Goal: Information Seeking & Learning: Learn about a topic

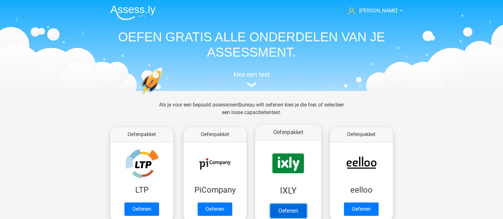
click at [306, 204] on link "Oefenen" at bounding box center [288, 211] width 36 height 14
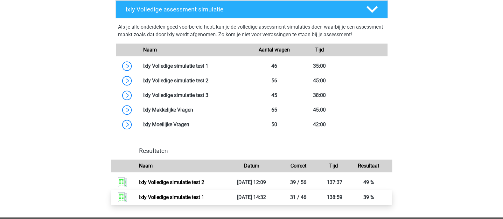
scroll to position [438, 0]
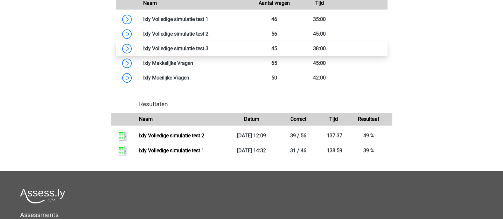
click at [208, 49] on link at bounding box center [208, 49] width 0 height 6
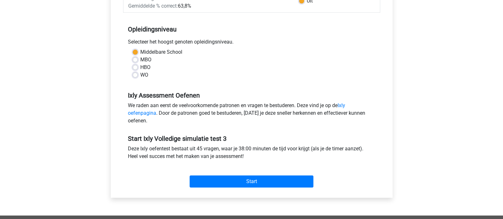
scroll to position [159, 0]
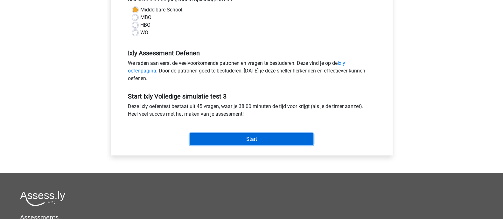
click at [243, 135] on input "Start" at bounding box center [252, 139] width 124 height 12
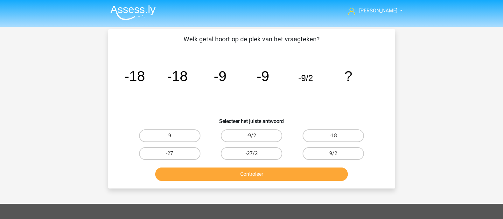
click at [243, 135] on label "-9/2" at bounding box center [251, 136] width 61 height 13
click at [251, 136] on input "-9/2" at bounding box center [253, 138] width 4 height 4
radio input "true"
click at [285, 180] on button "Controleer" at bounding box center [251, 174] width 193 height 13
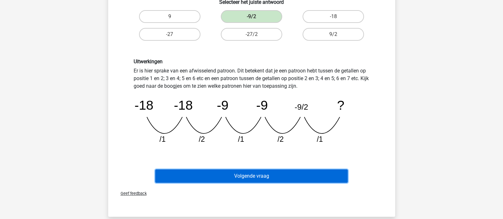
click at [286, 177] on button "Volgende vraag" at bounding box center [251, 176] width 193 height 13
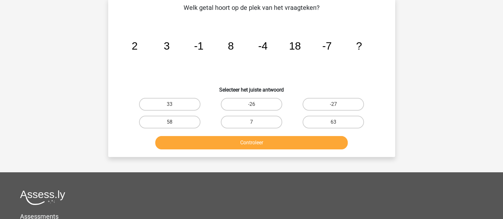
scroll to position [29, 0]
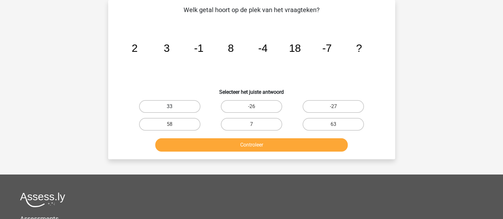
click at [195, 108] on label "33" at bounding box center [169, 106] width 61 height 13
click at [174, 108] on input "33" at bounding box center [172, 109] width 4 height 4
radio input "true"
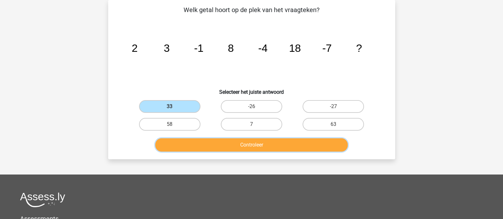
click at [222, 145] on button "Controleer" at bounding box center [251, 144] width 193 height 13
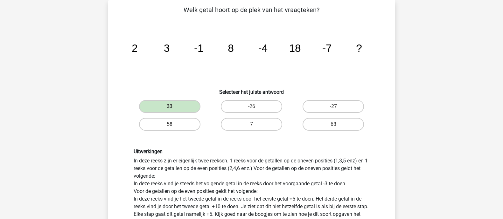
scroll to position [149, 0]
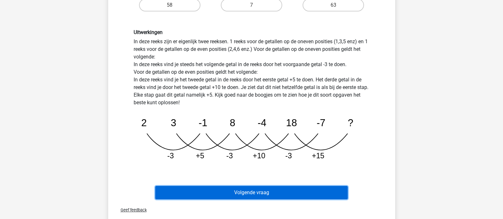
click at [264, 188] on button "Volgende vraag" at bounding box center [251, 192] width 193 height 13
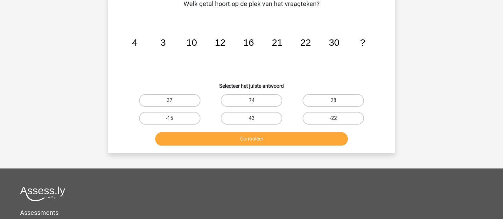
scroll to position [29, 0]
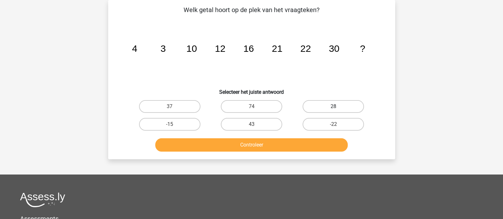
click at [347, 105] on label "28" at bounding box center [333, 106] width 61 height 13
click at [338, 107] on input "28" at bounding box center [335, 109] width 4 height 4
radio input "true"
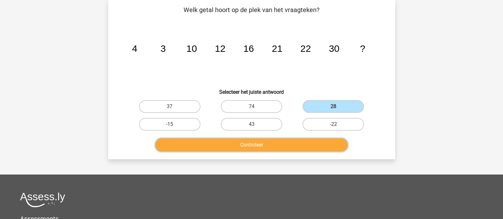
click at [319, 149] on button "Controleer" at bounding box center [251, 144] width 193 height 13
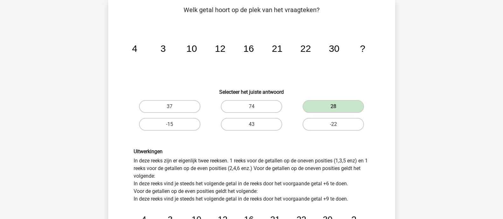
scroll to position [109, 0]
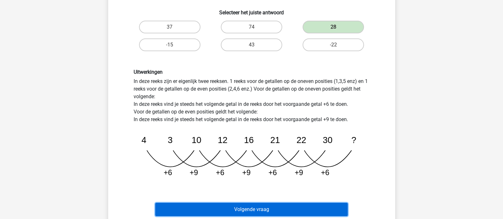
click at [323, 211] on button "Volgende vraag" at bounding box center [251, 209] width 193 height 13
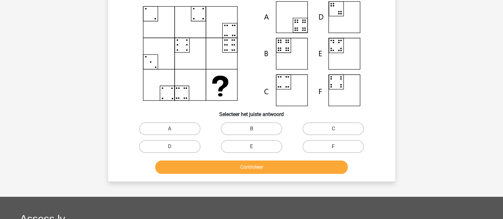
scroll to position [29, 0]
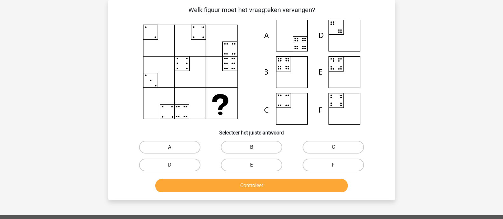
click at [144, 45] on icon at bounding box center [251, 72] width 256 height 105
click at [256, 150] on label "B" at bounding box center [251, 147] width 61 height 13
click at [256, 150] on input "B" at bounding box center [253, 149] width 4 height 4
radio input "true"
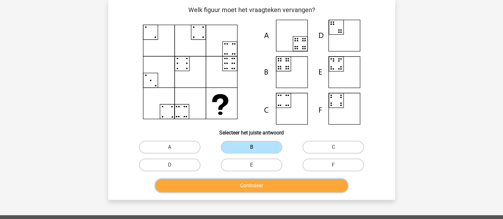
click at [267, 184] on button "Controleer" at bounding box center [251, 185] width 193 height 13
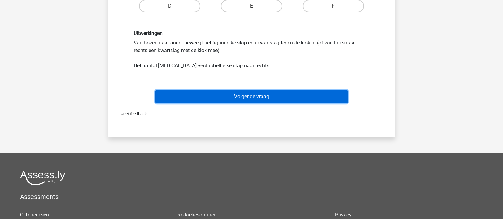
click at [309, 98] on button "Volgende vraag" at bounding box center [251, 96] width 193 height 13
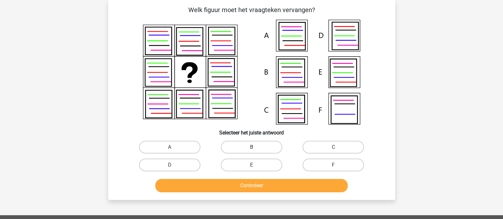
click at [250, 146] on label "B" at bounding box center [251, 147] width 61 height 13
click at [251, 147] on input "B" at bounding box center [253, 149] width 4 height 4
radio input "true"
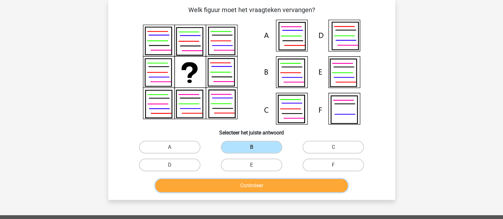
click at [256, 187] on button "Controleer" at bounding box center [251, 185] width 193 height 13
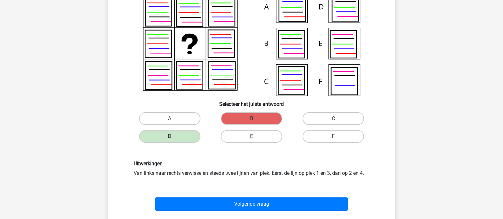
scroll to position [109, 0]
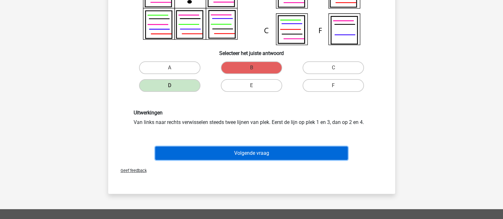
click at [257, 150] on button "Volgende vraag" at bounding box center [251, 153] width 193 height 13
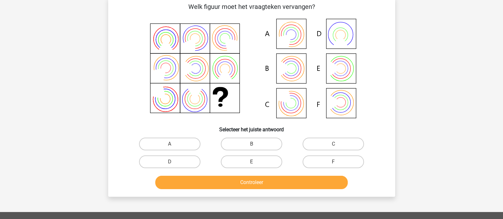
scroll to position [29, 0]
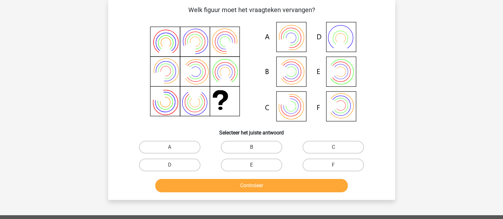
click at [192, 75] on icon at bounding box center [251, 72] width 256 height 105
click at [268, 145] on label "B" at bounding box center [251, 147] width 61 height 13
click at [256, 147] on input "B" at bounding box center [253, 149] width 4 height 4
radio input "true"
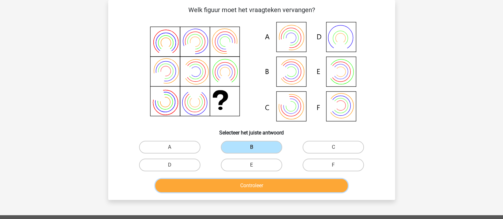
click at [275, 192] on button "Controleer" at bounding box center [251, 185] width 193 height 13
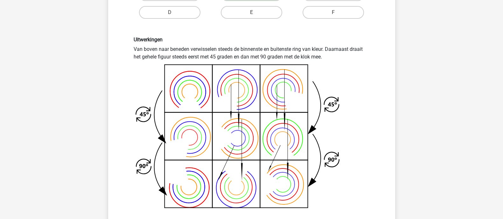
scroll to position [228, 0]
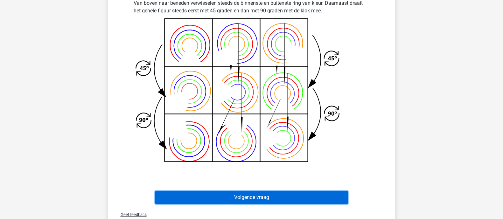
click at [242, 199] on button "Volgende vraag" at bounding box center [251, 197] width 193 height 13
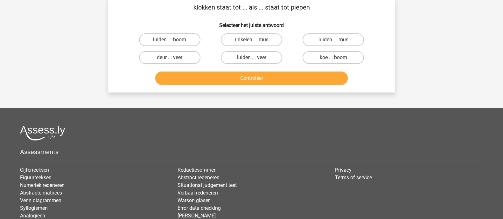
scroll to position [29, 0]
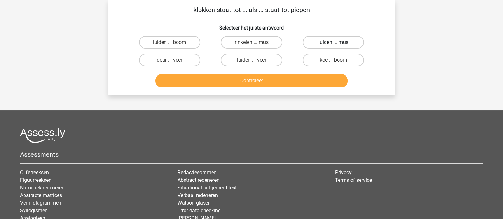
click at [353, 44] on label "luiden ... mus" at bounding box center [333, 42] width 61 height 13
click at [338, 44] on input "luiden ... mus" at bounding box center [335, 44] width 4 height 4
radio input "true"
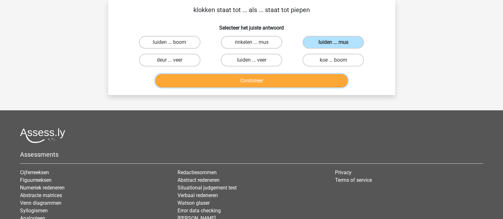
click at [338, 77] on button "Controleer" at bounding box center [251, 80] width 193 height 13
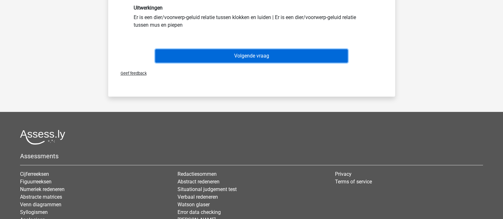
click at [321, 56] on button "Volgende vraag" at bounding box center [251, 55] width 193 height 13
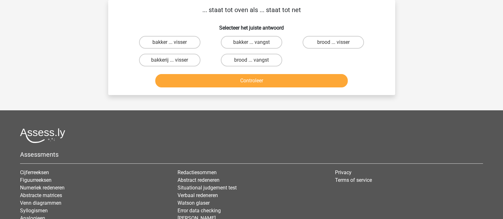
scroll to position [0, 0]
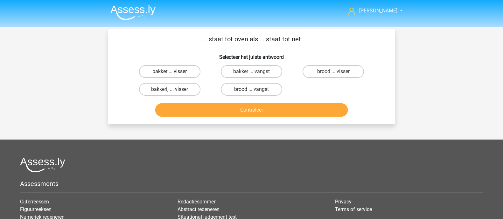
click at [169, 71] on label "bakker ... visser" at bounding box center [169, 71] width 61 height 13
click at [170, 72] on input "bakker ... visser" at bounding box center [172, 74] width 4 height 4
radio input "true"
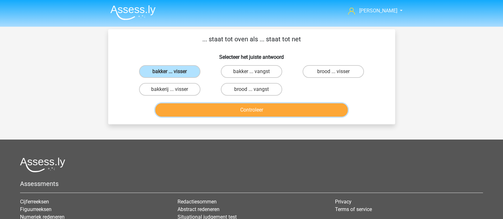
click at [282, 110] on button "Controleer" at bounding box center [251, 109] width 193 height 13
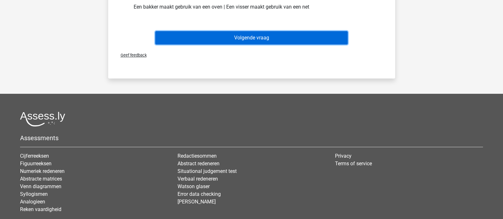
click at [287, 42] on button "Volgende vraag" at bounding box center [251, 37] width 193 height 13
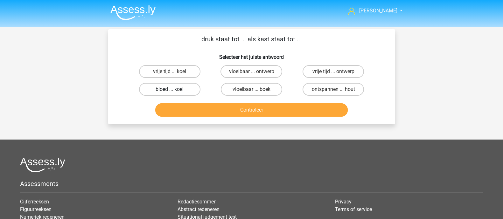
click at [190, 93] on label "bloed ... koel" at bounding box center [169, 89] width 61 height 13
click at [174, 93] on input "bloed ... koel" at bounding box center [172, 91] width 4 height 4
radio input "true"
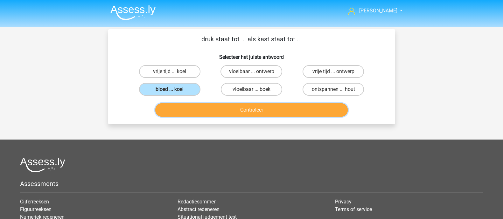
click at [327, 114] on button "Controleer" at bounding box center [251, 109] width 193 height 13
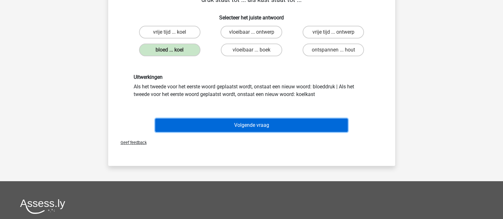
click at [317, 127] on button "Volgende vraag" at bounding box center [251, 125] width 193 height 13
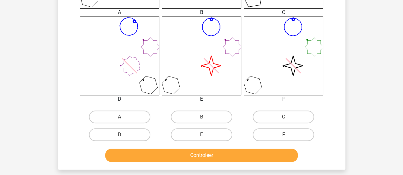
scroll to position [207, 0]
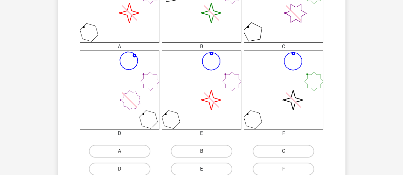
click at [203, 168] on label "E" at bounding box center [201, 169] width 61 height 13
click at [203, 169] on input "E" at bounding box center [203, 171] width 4 height 4
radio input "true"
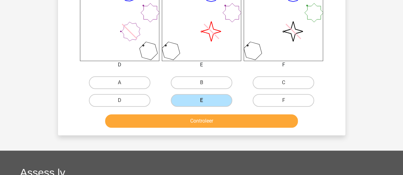
scroll to position [302, 0]
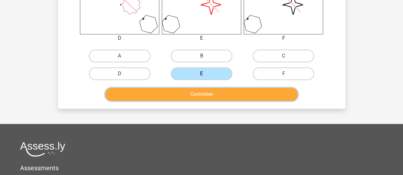
click at [216, 95] on button "Controleer" at bounding box center [201, 94] width 193 height 13
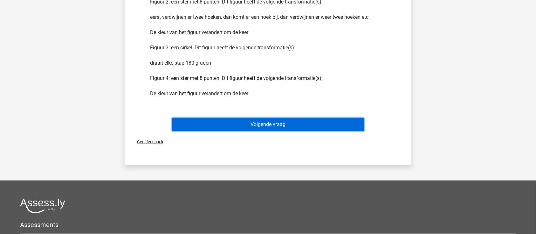
click at [291, 130] on button "Volgende vraag" at bounding box center [268, 124] width 193 height 13
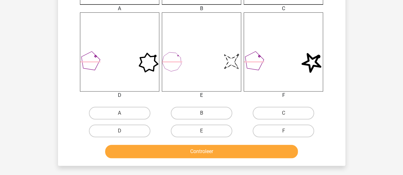
scroll to position [258, 0]
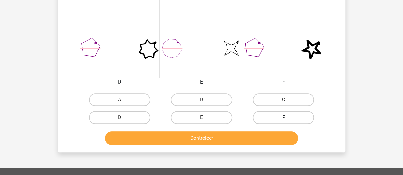
click at [288, 117] on label "F" at bounding box center [282, 117] width 61 height 13
click at [287, 118] on input "F" at bounding box center [285, 120] width 4 height 4
radio input "true"
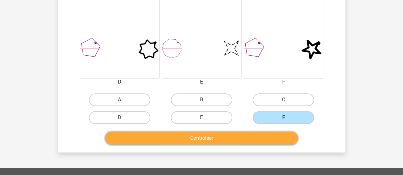
click at [271, 135] on button "Controleer" at bounding box center [201, 138] width 193 height 13
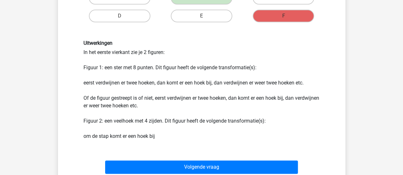
scroll to position [386, 0]
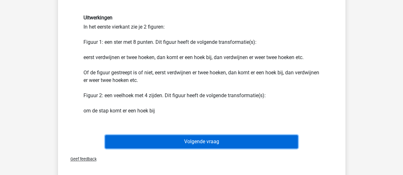
click at [210, 142] on button "Volgende vraag" at bounding box center [201, 141] width 193 height 13
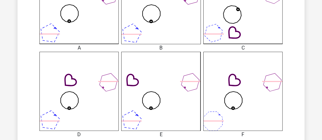
scroll to position [282, 0]
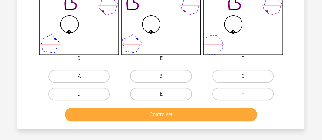
click at [105, 92] on label "D" at bounding box center [78, 94] width 61 height 13
click at [83, 94] on input "D" at bounding box center [81, 96] width 4 height 4
radio input "true"
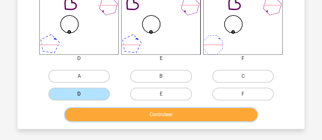
click at [138, 111] on button "Controleer" at bounding box center [161, 114] width 193 height 13
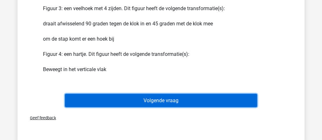
click at [139, 106] on button "Volgende vraag" at bounding box center [161, 100] width 193 height 13
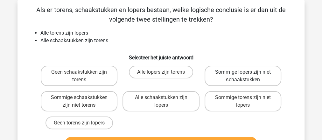
scroll to position [29, 0]
click at [179, 104] on label "Alle schaakstukken zijn lopers" at bounding box center [161, 101] width 77 height 20
click at [165, 102] on input "Alle schaakstukken zijn lopers" at bounding box center [163, 100] width 4 height 4
radio input "true"
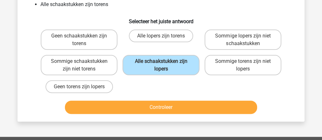
scroll to position [80, 0]
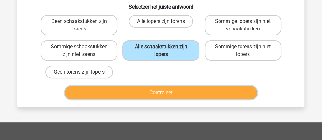
click at [229, 86] on button "Controleer" at bounding box center [161, 92] width 193 height 13
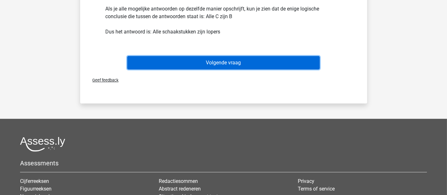
click at [263, 59] on button "Volgende vraag" at bounding box center [223, 62] width 193 height 13
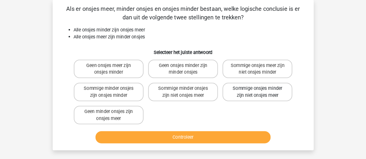
scroll to position [29, 0]
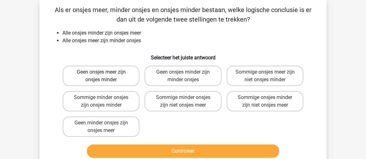
click at [133, 76] on label "Geen onsjes meer zijn onsjes minder" at bounding box center [101, 76] width 77 height 20
click at [105, 76] on input "Geen onsjes meer zijn onsjes minder" at bounding box center [103, 74] width 4 height 4
radio input "true"
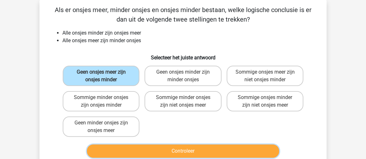
click at [173, 149] on button "Controleer" at bounding box center [183, 151] width 193 height 13
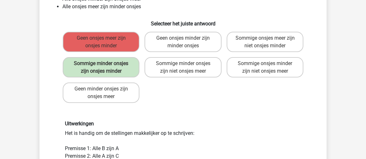
scroll to position [58, 0]
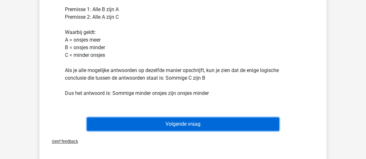
click at [180, 129] on button "Volgende vraag" at bounding box center [183, 124] width 193 height 13
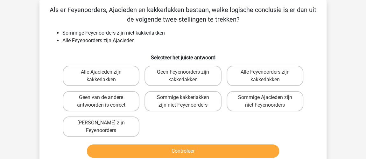
scroll to position [29, 0]
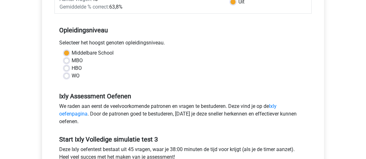
scroll to position [260, 0]
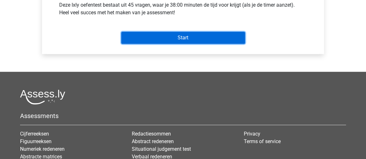
click at [188, 35] on input "Start" at bounding box center [183, 38] width 124 height 12
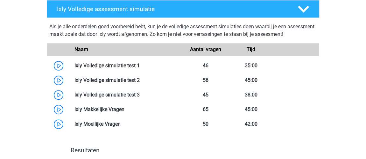
scroll to position [405, 0]
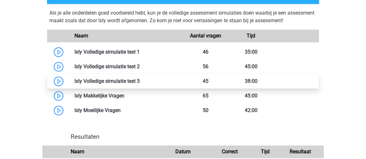
click at [140, 84] on link at bounding box center [140, 81] width 0 height 6
click at [140, 81] on link at bounding box center [140, 81] width 0 height 6
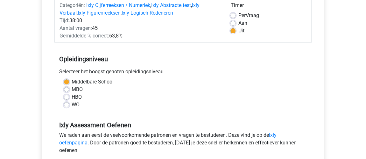
scroll to position [202, 0]
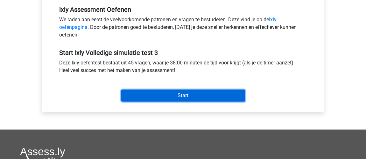
click at [130, 91] on input "Start" at bounding box center [183, 96] width 124 height 12
click at [206, 94] on input "Start" at bounding box center [183, 96] width 124 height 12
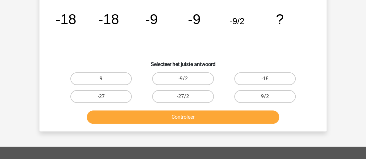
scroll to position [58, 0]
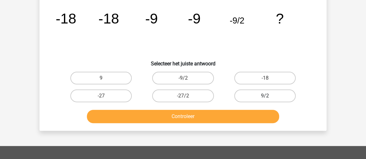
click at [246, 99] on label "9/2" at bounding box center [264, 96] width 61 height 13
click at [265, 99] on input "9/2" at bounding box center [267, 98] width 4 height 4
radio input "true"
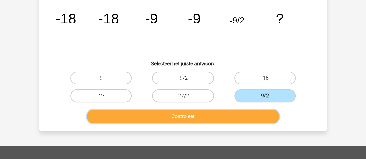
click at [243, 116] on button "Controleer" at bounding box center [183, 116] width 193 height 13
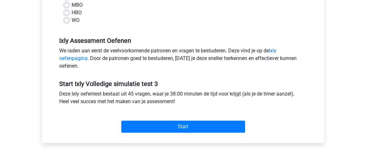
scroll to position [173, 0]
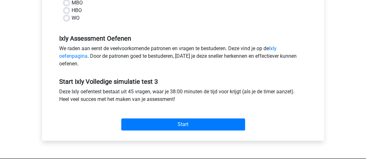
click at [203, 118] on div "Start" at bounding box center [182, 120] width 257 height 22
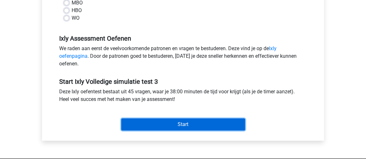
click at [203, 125] on input "Start" at bounding box center [183, 125] width 124 height 12
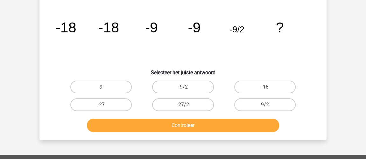
scroll to position [58, 0]
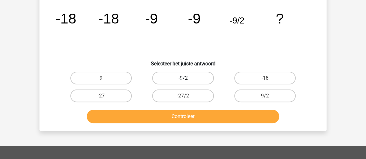
click at [194, 74] on label "-9/2" at bounding box center [182, 78] width 61 height 13
click at [187, 78] on input "-9/2" at bounding box center [185, 80] width 4 height 4
radio input "true"
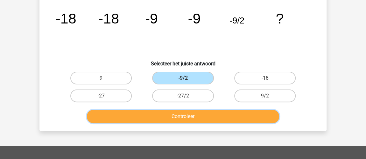
click at [214, 118] on button "Controleer" at bounding box center [183, 116] width 193 height 13
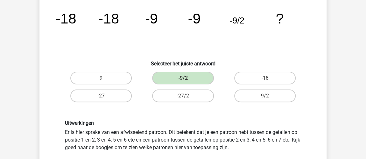
scroll to position [144, 0]
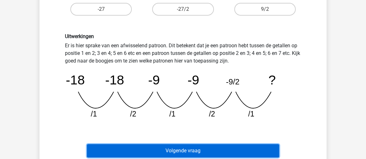
click at [221, 147] on button "Volgende vraag" at bounding box center [183, 150] width 193 height 13
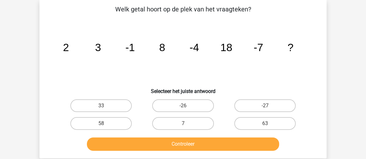
scroll to position [29, 0]
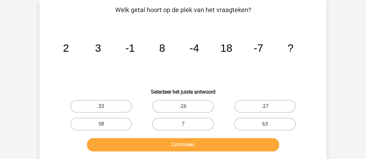
click at [122, 105] on label "33" at bounding box center [100, 106] width 61 height 13
click at [105, 107] on input "33" at bounding box center [103, 109] width 4 height 4
radio input "true"
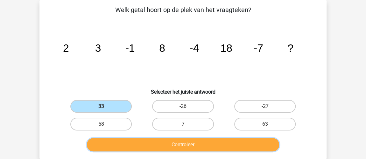
click at [158, 145] on button "Controleer" at bounding box center [183, 144] width 193 height 13
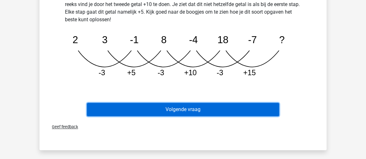
click at [166, 111] on button "Volgende vraag" at bounding box center [183, 109] width 193 height 13
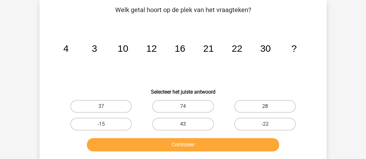
click at [253, 109] on label "28" at bounding box center [264, 106] width 61 height 13
click at [265, 109] on input "28" at bounding box center [267, 109] width 4 height 4
radio input "true"
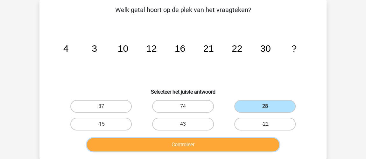
click at [240, 142] on button "Controleer" at bounding box center [183, 144] width 193 height 13
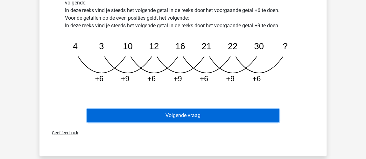
click at [239, 110] on button "Volgende vraag" at bounding box center [183, 115] width 193 height 13
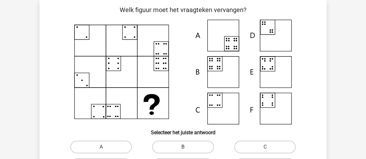
click at [202, 150] on label "B" at bounding box center [182, 147] width 61 height 13
click at [187, 150] on input "B" at bounding box center [185, 149] width 4 height 4
radio input "true"
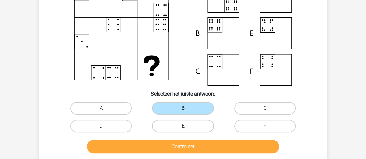
scroll to position [87, 0]
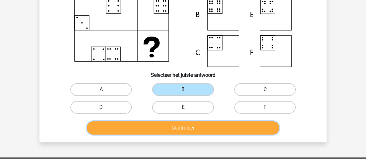
click at [211, 127] on button "Controleer" at bounding box center [183, 128] width 193 height 13
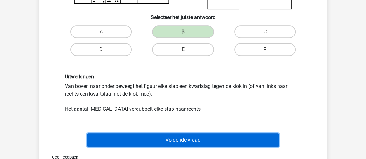
click at [214, 138] on button "Volgende vraag" at bounding box center [183, 140] width 193 height 13
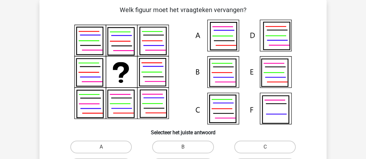
scroll to position [58, 0]
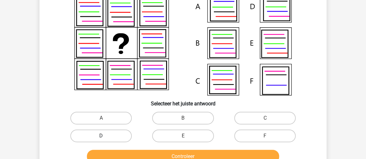
click at [125, 138] on label "D" at bounding box center [100, 136] width 61 height 13
click at [105, 138] on input "D" at bounding box center [103, 138] width 4 height 4
radio input "true"
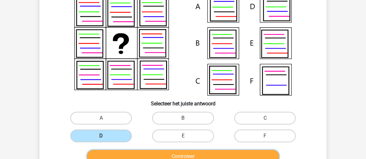
click at [157, 153] on button "Controleer" at bounding box center [183, 156] width 193 height 13
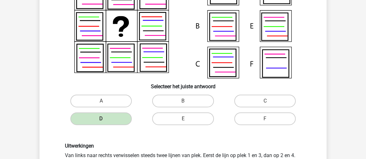
scroll to position [145, 0]
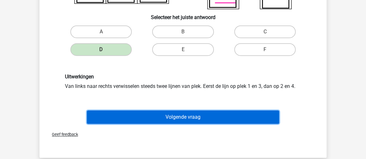
click at [165, 121] on button "Volgende vraag" at bounding box center [183, 117] width 193 height 13
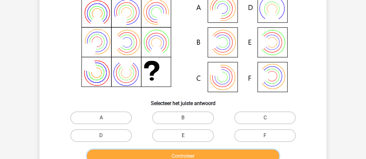
scroll to position [116, 0]
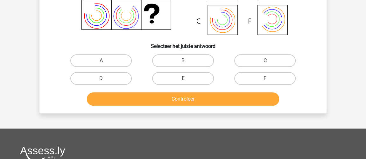
click at [198, 59] on label "B" at bounding box center [182, 60] width 61 height 13
click at [187, 61] on input "B" at bounding box center [185, 63] width 4 height 4
radio input "true"
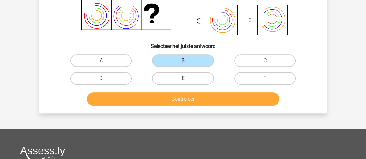
click at [189, 107] on div "Controleer" at bounding box center [183, 101] width 246 height 16
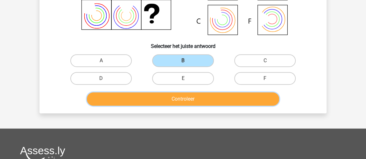
click at [190, 99] on button "Controleer" at bounding box center [183, 99] width 193 height 13
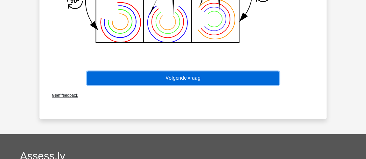
click at [189, 77] on button "Volgende vraag" at bounding box center [183, 78] width 193 height 13
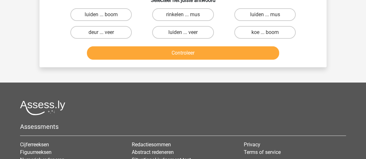
scroll to position [29, 0]
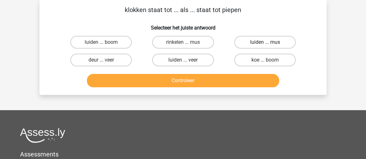
click at [286, 44] on label "luiden ... mus" at bounding box center [264, 42] width 61 height 13
click at [269, 44] on input "luiden ... mus" at bounding box center [267, 44] width 4 height 4
radio input "true"
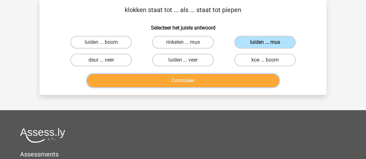
click at [242, 80] on button "Controleer" at bounding box center [183, 80] width 193 height 13
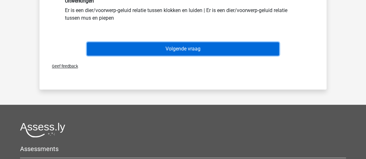
click at [233, 50] on button "Volgende vraag" at bounding box center [183, 48] width 193 height 13
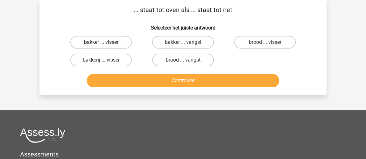
click at [100, 45] on label "bakker ... visser" at bounding box center [100, 42] width 61 height 13
click at [101, 45] on input "bakker ... visser" at bounding box center [103, 44] width 4 height 4
radio input "true"
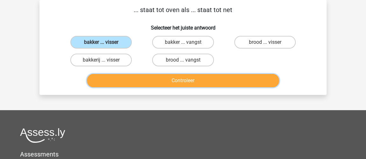
click at [130, 82] on button "Controleer" at bounding box center [183, 80] width 193 height 13
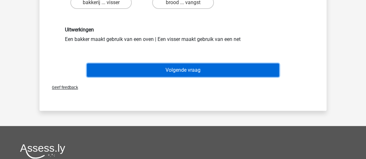
click at [154, 70] on button "Volgende vraag" at bounding box center [183, 70] width 193 height 13
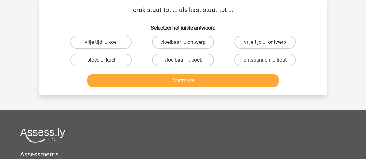
click at [101, 54] on label "bloed ... koel" at bounding box center [100, 60] width 61 height 13
click at [101, 60] on input "bloed ... koel" at bounding box center [103, 62] width 4 height 4
radio input "true"
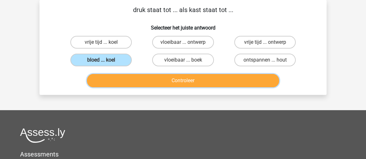
click at [142, 77] on button "Controleer" at bounding box center [183, 80] width 193 height 13
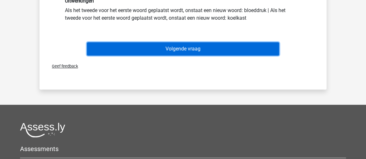
click at [158, 51] on button "Volgende vraag" at bounding box center [183, 48] width 193 height 13
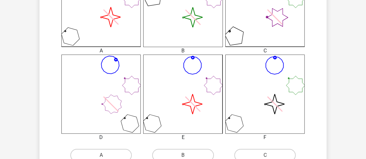
scroll to position [232, 0]
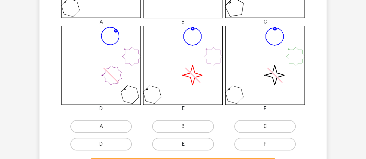
click at [208, 142] on label "E" at bounding box center [182, 144] width 61 height 13
click at [187, 144] on input "E" at bounding box center [185, 146] width 4 height 4
radio input "true"
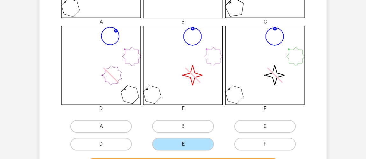
click at [242, 144] on label "F" at bounding box center [264, 144] width 61 height 13
click at [265, 144] on input "F" at bounding box center [267, 146] width 4 height 4
radio input "true"
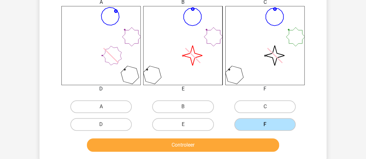
scroll to position [261, 0]
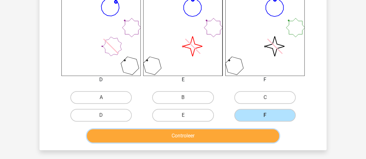
click at [242, 140] on button "Controleer" at bounding box center [183, 136] width 193 height 13
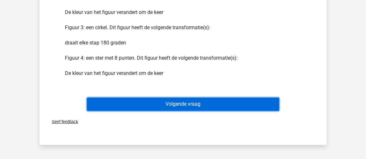
click at [213, 106] on button "Volgende vraag" at bounding box center [183, 104] width 193 height 13
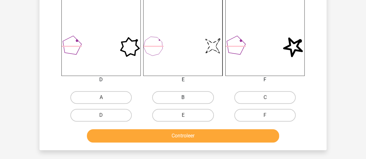
click at [189, 97] on label "B" at bounding box center [182, 97] width 61 height 13
click at [187, 98] on input "B" at bounding box center [185, 100] width 4 height 4
radio input "true"
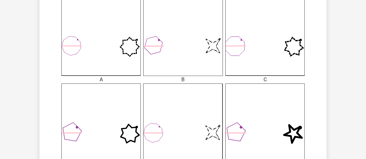
scroll to position [290, 0]
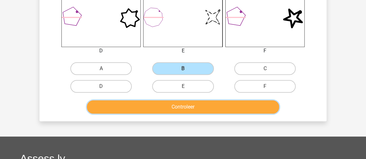
click at [186, 104] on button "Controleer" at bounding box center [183, 107] width 193 height 13
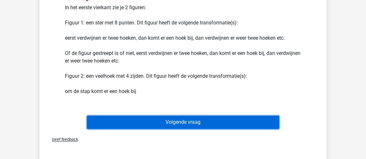
click at [193, 120] on button "Volgende vraag" at bounding box center [183, 122] width 193 height 13
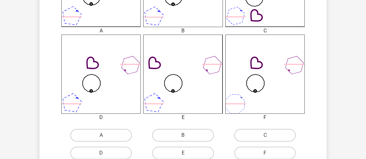
scroll to position [232, 0]
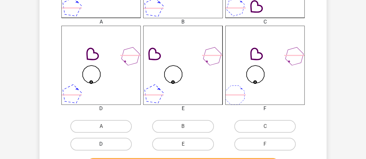
click at [114, 146] on label "D" at bounding box center [100, 144] width 61 height 13
click at [105, 146] on input "D" at bounding box center [103, 146] width 4 height 4
radio input "true"
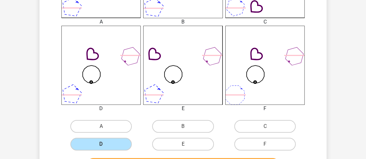
scroll to position [290, 0]
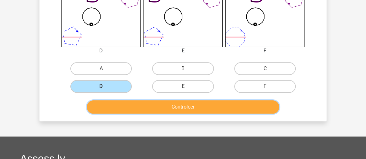
click at [112, 106] on button "Controleer" at bounding box center [183, 107] width 193 height 13
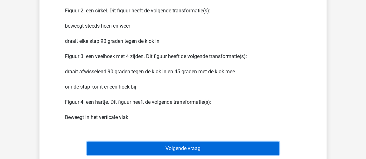
click at [140, 149] on button "Volgende vraag" at bounding box center [183, 148] width 193 height 13
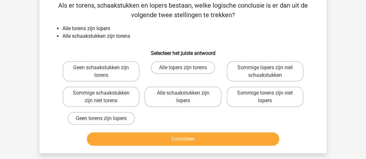
scroll to position [29, 0]
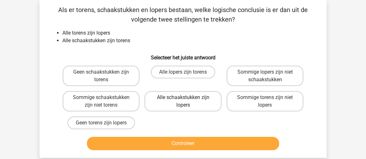
click at [165, 109] on label "Alle schaakstukken zijn lopers" at bounding box center [182, 101] width 77 height 20
click at [183, 102] on input "Alle schaakstukken zijn lopers" at bounding box center [185, 100] width 4 height 4
radio input "true"
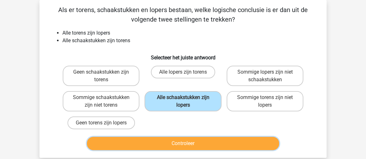
click at [190, 150] on button "Controleer" at bounding box center [183, 143] width 193 height 13
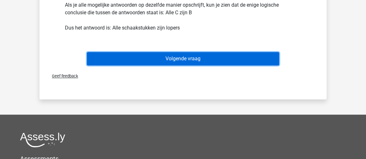
click at [188, 58] on button "Volgende vraag" at bounding box center [183, 58] width 193 height 13
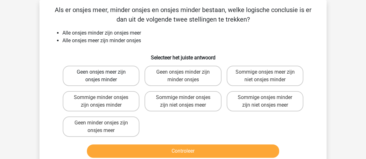
click at [108, 72] on label "Geen onsjes meer zijn onsjes minder" at bounding box center [101, 76] width 77 height 20
click at [105, 72] on input "Geen onsjes meer zijn onsjes minder" at bounding box center [103, 74] width 4 height 4
radio input "true"
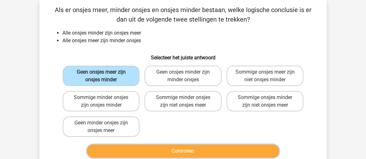
click at [190, 153] on button "Controleer" at bounding box center [183, 151] width 193 height 13
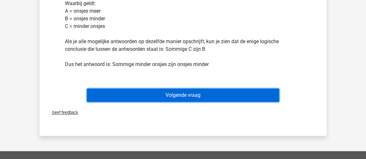
click at [208, 96] on button "Volgende vraag" at bounding box center [183, 95] width 193 height 13
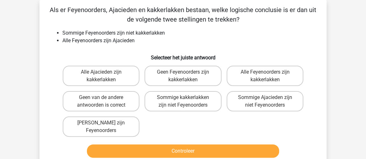
click at [208, 96] on label "Sommige kakkerlakken zijn niet Feyenoorders" at bounding box center [182, 101] width 77 height 20
click at [187, 98] on input "Sommige kakkerlakken zijn niet Feyenoorders" at bounding box center [185, 100] width 4 height 4
radio input "true"
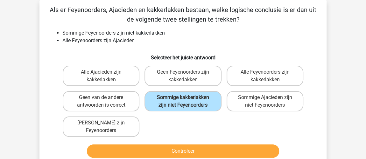
click at [302, 32] on li "Sommige Feyenoorders zijn niet kakkerlakken" at bounding box center [189, 33] width 254 height 8
click at [199, 78] on label "Geen Feyenoorders zijn kakkerlakken" at bounding box center [182, 76] width 77 height 20
click at [187, 76] on input "Geen Feyenoorders zijn kakkerlakken" at bounding box center [185, 74] width 4 height 4
radio input "true"
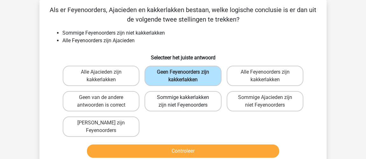
click at [200, 107] on label "Sommige kakkerlakken zijn niet Feyenoorders" at bounding box center [182, 101] width 77 height 20
click at [187, 102] on input "Sommige kakkerlakken zijn niet Feyenoorders" at bounding box center [185, 100] width 4 height 4
radio input "true"
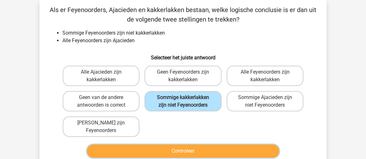
click at [258, 145] on button "Controleer" at bounding box center [183, 151] width 193 height 13
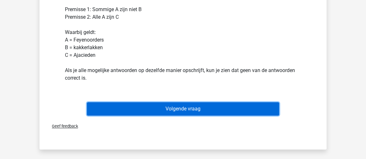
click at [229, 110] on button "Volgende vraag" at bounding box center [183, 108] width 193 height 13
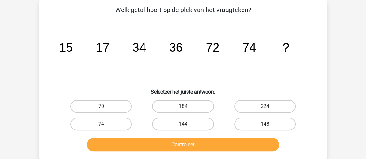
click at [261, 123] on label "148" at bounding box center [264, 124] width 61 height 13
click at [265, 124] on input "148" at bounding box center [267, 126] width 4 height 4
radio input "true"
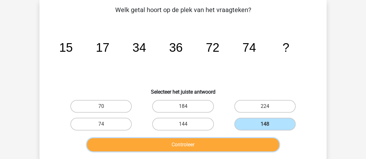
click at [239, 145] on button "Controleer" at bounding box center [183, 144] width 193 height 13
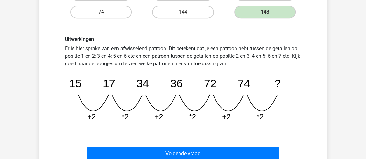
scroll to position [145, 0]
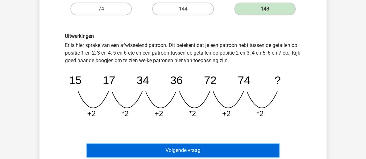
click at [242, 145] on button "Volgende vraag" at bounding box center [183, 150] width 193 height 13
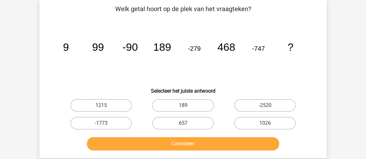
scroll to position [29, 0]
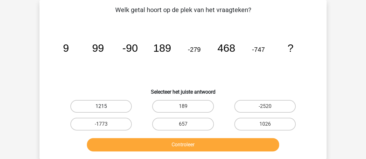
click at [113, 102] on label "1215" at bounding box center [100, 106] width 61 height 13
click at [105, 107] on input "1215" at bounding box center [103, 109] width 4 height 4
radio input "true"
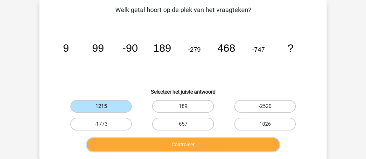
click at [148, 142] on button "Controleer" at bounding box center [183, 144] width 193 height 13
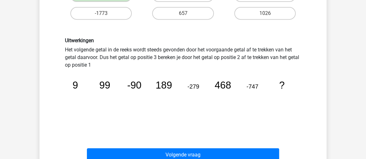
scroll to position [174, 0]
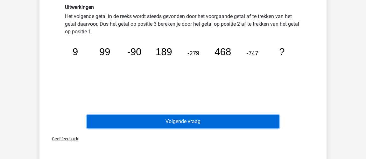
click at [217, 118] on button "Volgende vraag" at bounding box center [183, 121] width 193 height 13
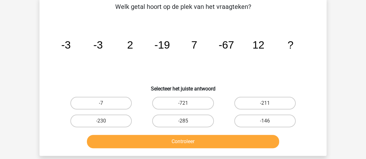
scroll to position [29, 0]
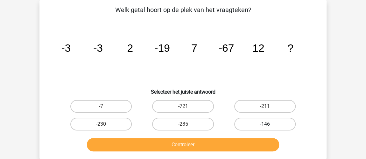
click at [256, 123] on label "-146" at bounding box center [264, 124] width 61 height 13
click at [265, 124] on input "-146" at bounding box center [267, 126] width 4 height 4
radio input "true"
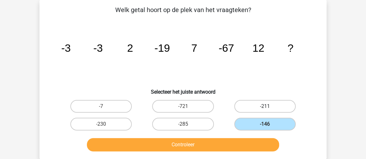
click at [270, 105] on label "-211" at bounding box center [264, 106] width 61 height 13
click at [269, 107] on input "-211" at bounding box center [267, 109] width 4 height 4
radio input "true"
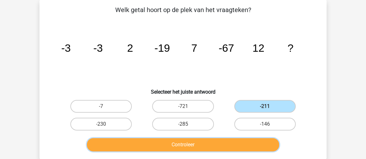
click at [242, 146] on button "Controleer" at bounding box center [183, 144] width 193 height 13
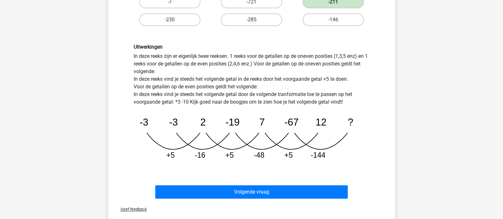
scroll to position [94, 0]
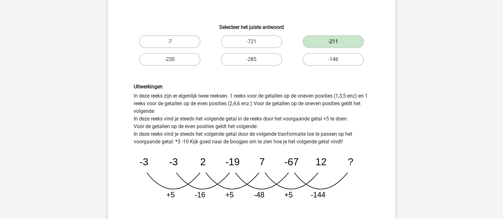
click at [366, 159] on div "Jorinde Crone jorindecrone@gmail.com" at bounding box center [251, 181] width 503 height 550
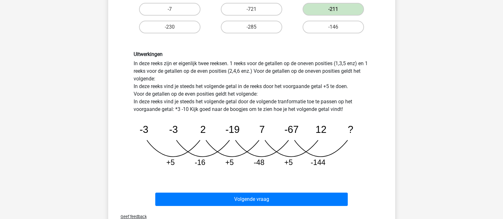
scroll to position [125, 0]
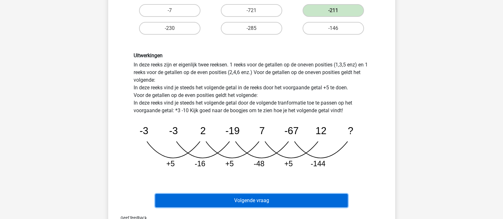
click at [251, 159] on button "Volgende vraag" at bounding box center [251, 200] width 193 height 13
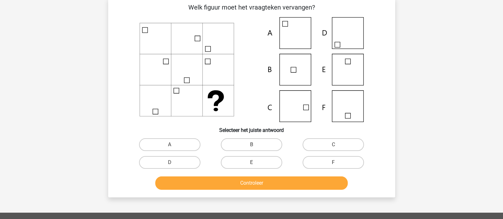
scroll to position [29, 0]
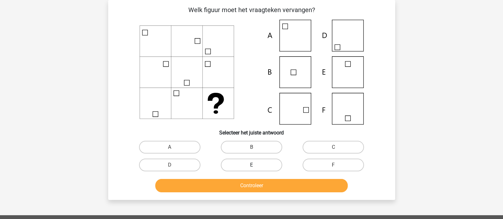
drag, startPoint x: 257, startPoint y: 146, endPoint x: 263, endPoint y: 168, distance: 22.8
click at [257, 146] on label "B" at bounding box center [251, 147] width 61 height 13
click at [256, 147] on input "B" at bounding box center [253, 149] width 4 height 4
radio input "true"
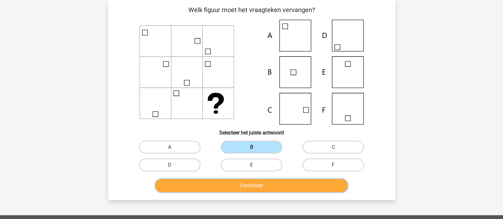
click at [266, 159] on button "Controleer" at bounding box center [251, 185] width 193 height 13
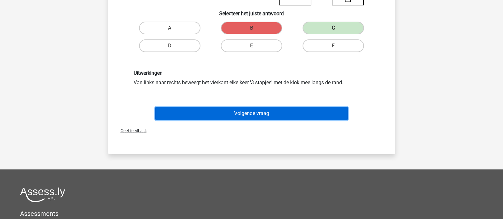
click at [277, 114] on button "Volgende vraag" at bounding box center [251, 113] width 193 height 13
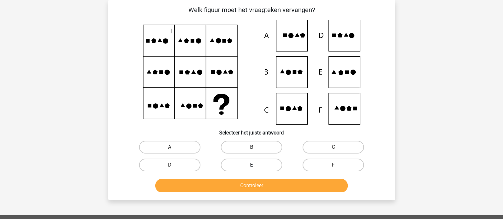
click at [263, 159] on label "E" at bounding box center [251, 165] width 61 height 13
click at [256, 159] on input "E" at bounding box center [253, 167] width 4 height 4
radio input "true"
click at [272, 159] on div "Controleer" at bounding box center [252, 187] width 246 height 16
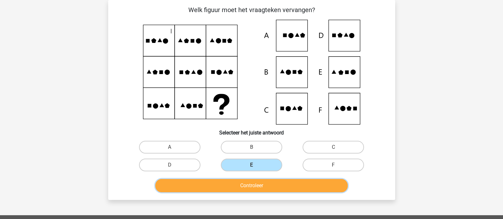
click at [275, 159] on button "Controleer" at bounding box center [251, 185] width 193 height 13
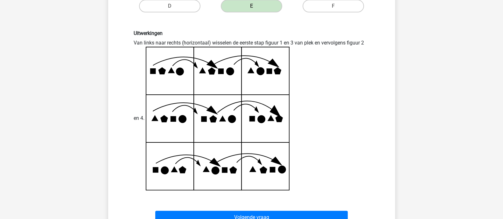
scroll to position [347, 0]
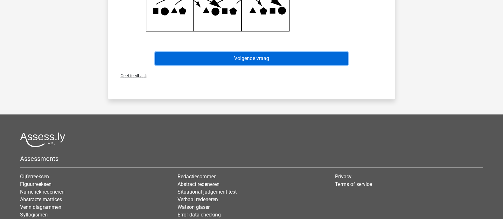
click at [275, 56] on button "Volgende vraag" at bounding box center [251, 58] width 193 height 13
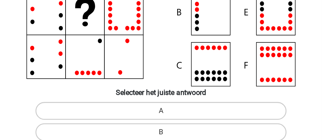
scroll to position [120, 0]
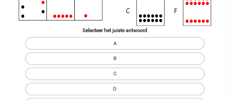
click at [107, 47] on label "A" at bounding box center [114, 43] width 179 height 13
click at [115, 47] on input "A" at bounding box center [117, 46] width 4 height 4
radio input "true"
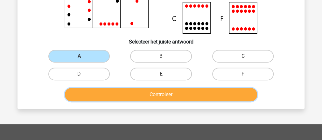
click at [165, 95] on button "Controleer" at bounding box center [161, 94] width 193 height 13
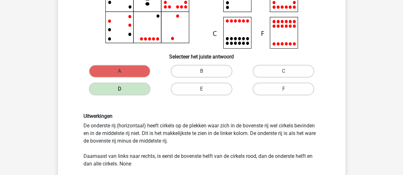
scroll to position [108, 0]
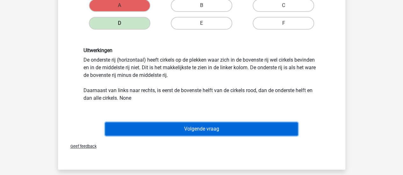
click at [248, 127] on button "Volgende vraag" at bounding box center [201, 129] width 193 height 13
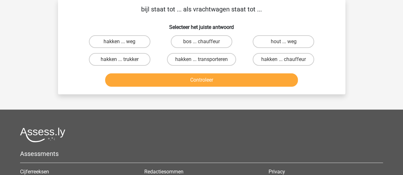
scroll to position [29, 0]
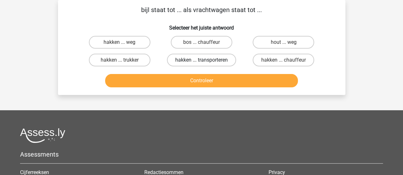
click at [210, 62] on label "hakken ... transporteren" at bounding box center [201, 60] width 69 height 13
click at [205, 62] on input "hakken ... transporteren" at bounding box center [203, 62] width 4 height 4
radio input "true"
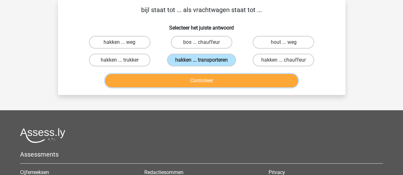
click at [216, 82] on button "Controleer" at bounding box center [201, 80] width 193 height 13
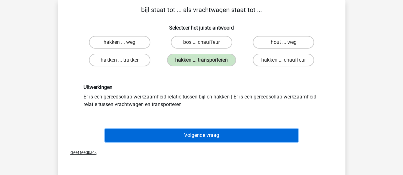
click at [223, 132] on button "Volgende vraag" at bounding box center [201, 135] width 193 height 13
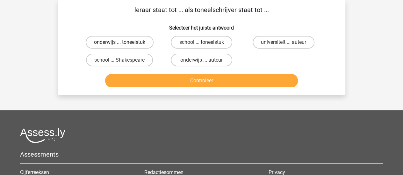
click at [130, 42] on label "onderwijs ... toneelstuk" at bounding box center [120, 42] width 68 height 13
click at [123, 42] on input "onderwijs ... toneelstuk" at bounding box center [121, 44] width 4 height 4
radio input "true"
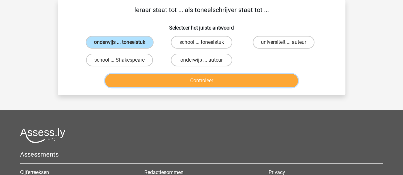
click at [176, 86] on button "Controleer" at bounding box center [201, 80] width 193 height 13
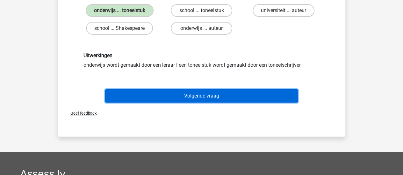
click at [180, 95] on button "Volgende vraag" at bounding box center [201, 95] width 193 height 13
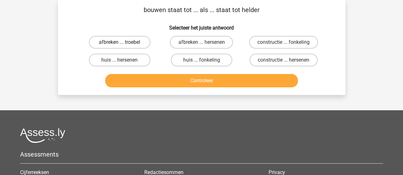
click at [133, 39] on label "afbreken ... troebel" at bounding box center [119, 42] width 61 height 13
click at [123, 42] on input "afbreken ... troebel" at bounding box center [121, 44] width 4 height 4
radio input "true"
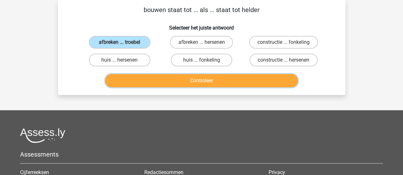
click at [156, 80] on button "Controleer" at bounding box center [201, 80] width 193 height 13
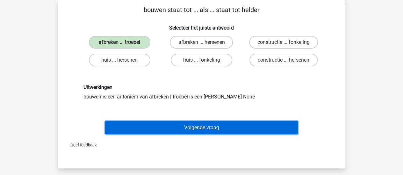
click at [177, 124] on button "Volgende vraag" at bounding box center [201, 127] width 193 height 13
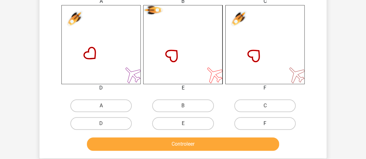
scroll to position [254, 0]
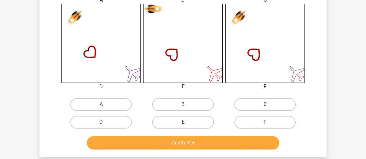
click at [266, 123] on input "F" at bounding box center [267, 125] width 4 height 4
radio input "true"
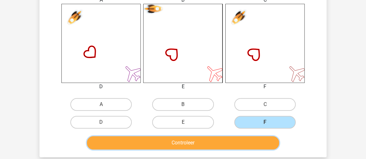
click at [245, 148] on button "Controleer" at bounding box center [183, 143] width 193 height 13
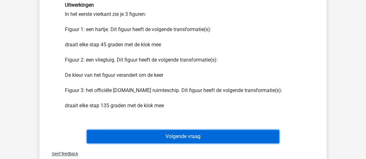
click at [228, 141] on button "Volgende vraag" at bounding box center [183, 136] width 193 height 13
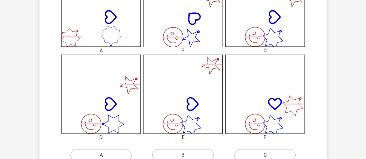
scroll to position [261, 0]
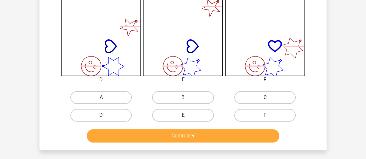
click at [270, 94] on label "C" at bounding box center [264, 97] width 61 height 13
click at [269, 98] on input "C" at bounding box center [267, 100] width 4 height 4
radio input "true"
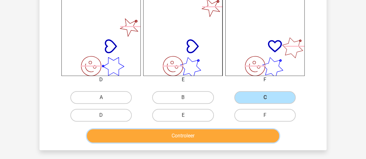
click at [221, 135] on button "Controleer" at bounding box center [183, 136] width 193 height 13
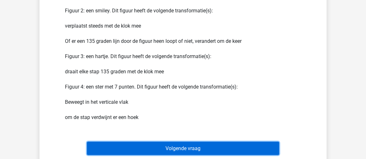
click at [212, 150] on button "Volgende vraag" at bounding box center [183, 148] width 193 height 13
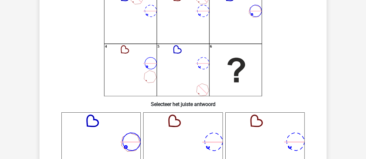
scroll to position [29, 0]
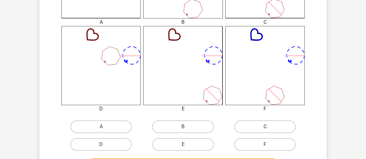
click at [260, 133] on label "C" at bounding box center [264, 127] width 61 height 13
click at [265, 131] on input "C" at bounding box center [267, 129] width 4 height 4
radio input "true"
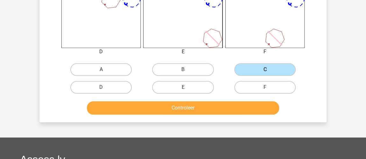
scroll to position [289, 0]
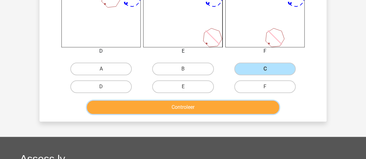
click at [238, 112] on button "Controleer" at bounding box center [183, 107] width 193 height 13
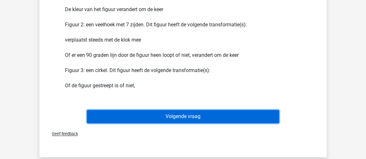
click at [224, 118] on button "Volgende vraag" at bounding box center [183, 116] width 193 height 13
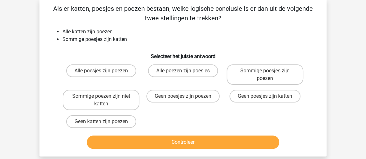
scroll to position [29, 0]
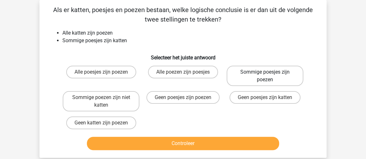
click at [287, 76] on label "Sommige poesjes zijn poezen" at bounding box center [265, 76] width 77 height 20
click at [269, 76] on input "Sommige poesjes zijn poezen" at bounding box center [267, 74] width 4 height 4
radio input "true"
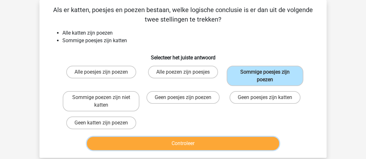
click at [257, 140] on button "Controleer" at bounding box center [183, 143] width 193 height 13
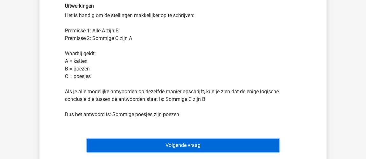
click at [230, 151] on button "Volgende vraag" at bounding box center [183, 145] width 193 height 13
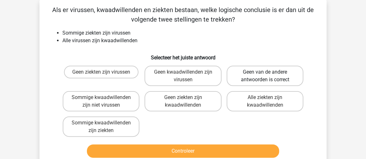
click at [256, 78] on label "Geen van de andere antwoorden is correct" at bounding box center [265, 76] width 77 height 20
click at [265, 76] on input "Geen van de andere antwoorden is correct" at bounding box center [267, 74] width 4 height 4
radio input "true"
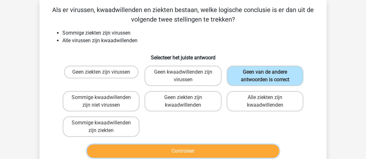
click at [245, 146] on button "Controleer" at bounding box center [183, 151] width 193 height 13
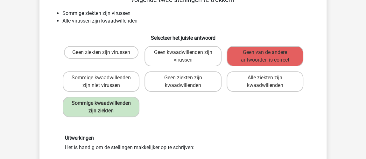
scroll to position [58, 0]
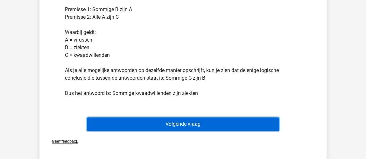
click at [208, 121] on button "Volgende vraag" at bounding box center [183, 124] width 193 height 13
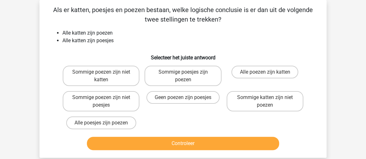
scroll to position [29, 0]
click at [189, 93] on label "Geen poezen zijn poesjes" at bounding box center [182, 97] width 73 height 13
click at [187, 98] on input "Geen poezen zijn poesjes" at bounding box center [185, 100] width 4 height 4
radio input "true"
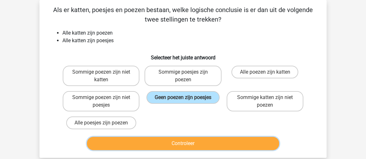
click at [205, 144] on button "Controleer" at bounding box center [183, 143] width 193 height 13
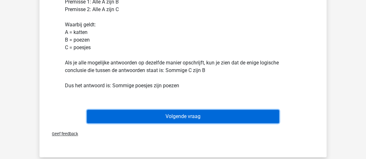
click at [186, 116] on button "Volgende vraag" at bounding box center [183, 116] width 193 height 13
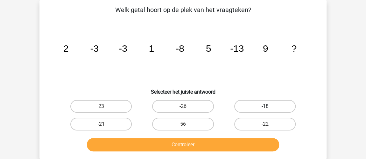
drag, startPoint x: 277, startPoint y: 108, endPoint x: 271, endPoint y: 112, distance: 7.2
click at [277, 108] on label "-18" at bounding box center [264, 106] width 61 height 13
click at [269, 108] on input "-18" at bounding box center [267, 109] width 4 height 4
radio input "true"
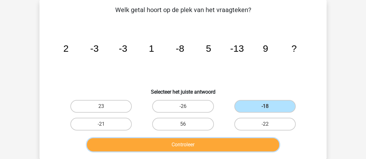
click at [241, 144] on button "Controleer" at bounding box center [183, 144] width 193 height 13
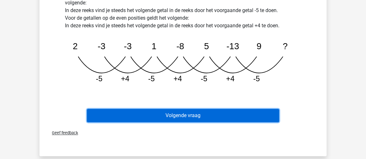
click at [233, 113] on button "Volgende vraag" at bounding box center [183, 115] width 193 height 13
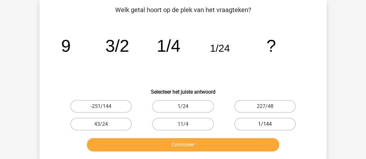
click at [252, 122] on label "1/144" at bounding box center [264, 124] width 61 height 13
click at [265, 124] on input "1/144" at bounding box center [267, 126] width 4 height 4
radio input "true"
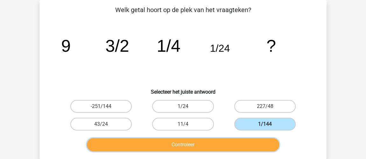
click at [222, 146] on button "Controleer" at bounding box center [183, 144] width 193 height 13
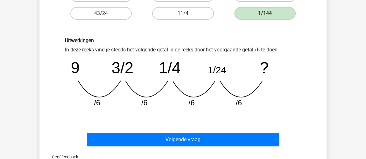
scroll to position [174, 0]
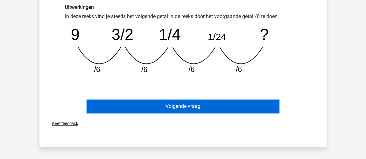
click at [221, 106] on button "Volgende vraag" at bounding box center [183, 106] width 193 height 13
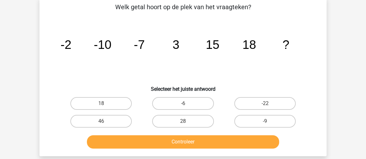
scroll to position [29, 0]
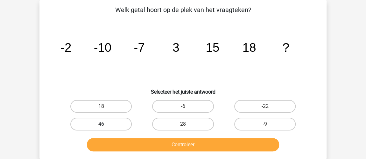
click at [124, 121] on label "46" at bounding box center [100, 124] width 61 height 13
click at [105, 124] on input "46" at bounding box center [103, 126] width 4 height 4
radio input "true"
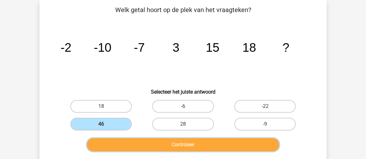
click at [187, 148] on button "Controleer" at bounding box center [183, 144] width 193 height 13
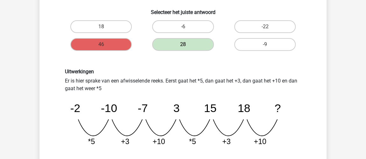
scroll to position [116, 0]
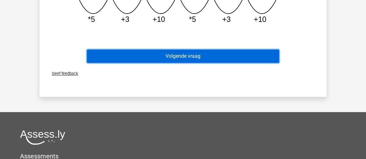
click at [194, 57] on button "Volgende vraag" at bounding box center [183, 56] width 193 height 13
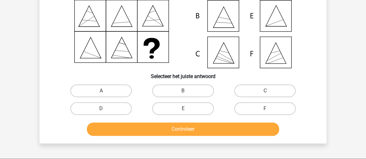
scroll to position [87, 0]
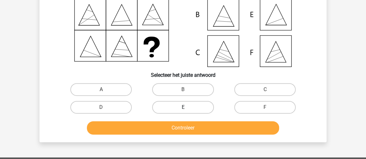
click at [170, 109] on label "E" at bounding box center [182, 107] width 61 height 13
click at [183, 109] on input "E" at bounding box center [185, 110] width 4 height 4
radio input "true"
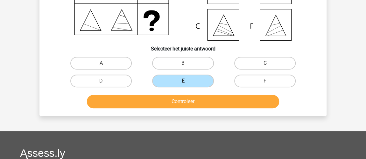
scroll to position [145, 0]
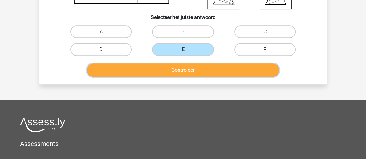
click at [180, 65] on button "Controleer" at bounding box center [183, 70] width 193 height 13
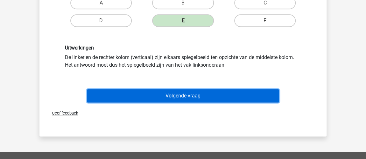
click at [180, 92] on button "Volgende vraag" at bounding box center [183, 95] width 193 height 13
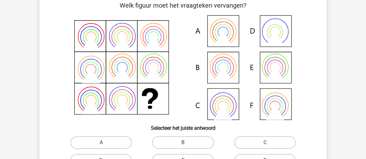
scroll to position [29, 0]
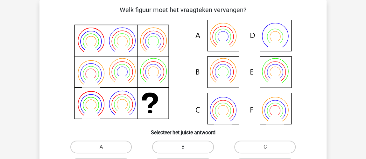
click at [196, 146] on label "B" at bounding box center [182, 147] width 61 height 13
click at [187, 147] on input "B" at bounding box center [185, 149] width 4 height 4
radio input "true"
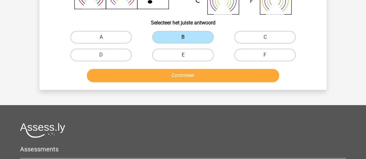
scroll to position [145, 0]
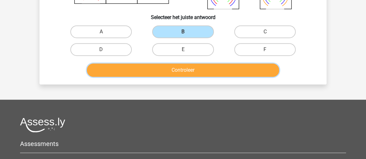
click at [214, 71] on button "Controleer" at bounding box center [183, 70] width 193 height 13
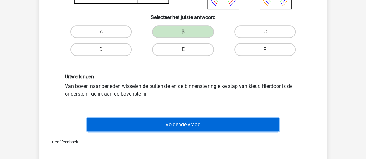
click at [161, 126] on button "Volgende vraag" at bounding box center [183, 124] width 193 height 13
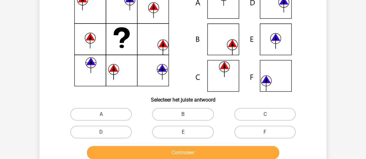
scroll to position [87, 0]
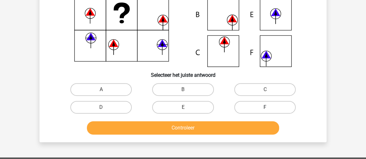
click at [285, 107] on label "F" at bounding box center [264, 107] width 61 height 13
click at [269, 108] on input "F" at bounding box center [267, 110] width 4 height 4
radio input "true"
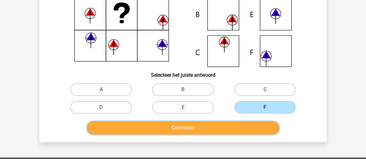
click at [267, 133] on button "Controleer" at bounding box center [183, 128] width 193 height 13
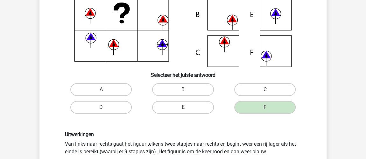
scroll to position [145, 0]
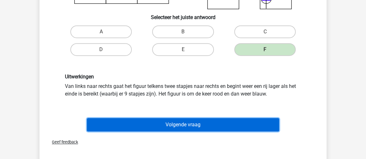
click at [262, 129] on button "Volgende vraag" at bounding box center [183, 124] width 193 height 13
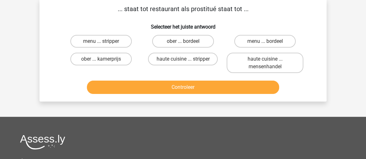
scroll to position [29, 0]
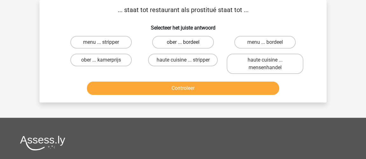
click at [188, 46] on label "ober ... bordeel" at bounding box center [182, 42] width 61 height 13
click at [187, 46] on input "ober ... bordeel" at bounding box center [185, 44] width 4 height 4
radio input "true"
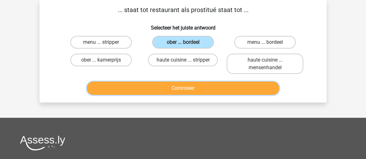
click at [207, 87] on button "Controleer" at bounding box center [183, 88] width 193 height 13
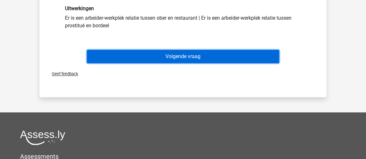
click at [201, 57] on button "Volgende vraag" at bounding box center [183, 56] width 193 height 13
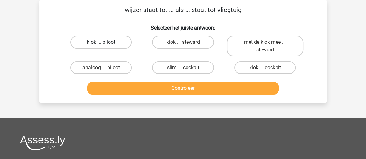
click at [125, 43] on label "klok ... piloot" at bounding box center [100, 42] width 61 height 13
click at [105, 43] on input "klok ... piloot" at bounding box center [103, 44] width 4 height 4
radio input "true"
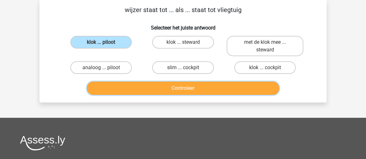
click at [153, 85] on button "Controleer" at bounding box center [183, 88] width 193 height 13
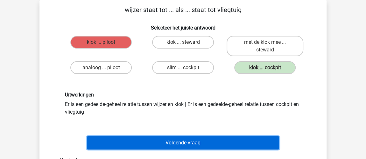
click at [174, 142] on button "Volgende vraag" at bounding box center [183, 143] width 193 height 13
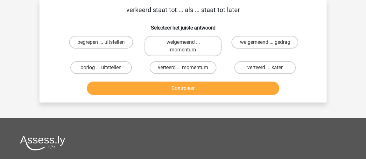
click at [260, 60] on div "verteerd ... kater" at bounding box center [265, 68] width 82 height 18
click at [258, 67] on label "verteerd ... kater" at bounding box center [264, 67] width 61 height 13
click at [265, 68] on input "verteerd ... kater" at bounding box center [267, 70] width 4 height 4
radio input "true"
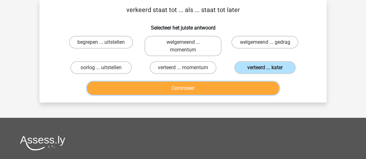
click at [256, 89] on button "Controleer" at bounding box center [183, 88] width 193 height 13
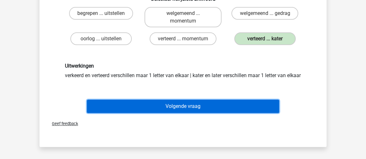
click at [248, 113] on button "Volgende vraag" at bounding box center [183, 106] width 193 height 13
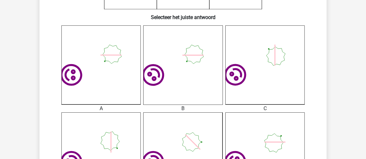
scroll to position [203, 0]
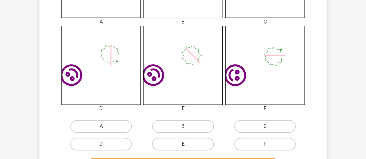
click at [187, 127] on input "B" at bounding box center [185, 129] width 4 height 4
radio input "true"
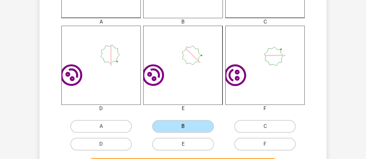
scroll to position [319, 0]
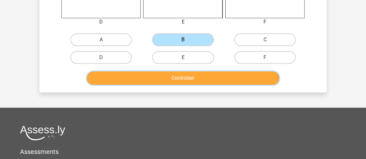
click at [194, 76] on button "Controleer" at bounding box center [183, 78] width 193 height 13
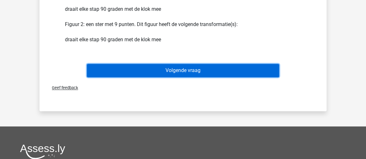
click at [203, 71] on button "Volgende vraag" at bounding box center [183, 70] width 193 height 13
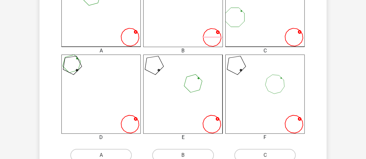
scroll to position [290, 0]
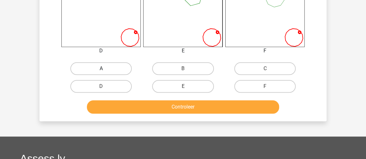
click at [117, 67] on label "A" at bounding box center [100, 68] width 61 height 13
click at [105, 69] on input "A" at bounding box center [103, 71] width 4 height 4
radio input "true"
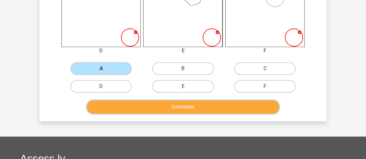
click at [186, 110] on button "Controleer" at bounding box center [183, 107] width 193 height 13
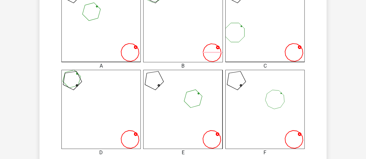
scroll to position [145, 0]
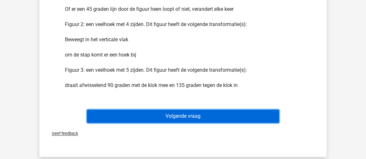
click at [216, 117] on button "Volgende vraag" at bounding box center [183, 116] width 193 height 13
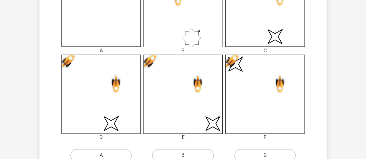
scroll to position [290, 0]
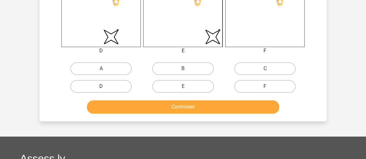
drag, startPoint x: 116, startPoint y: 87, endPoint x: 124, endPoint y: 88, distance: 8.0
click at [116, 87] on label "D" at bounding box center [100, 86] width 61 height 13
click at [105, 87] on input "D" at bounding box center [103, 89] width 4 height 4
radio input "true"
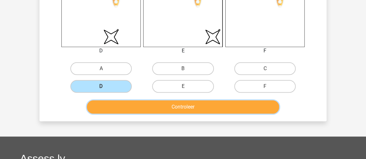
click at [161, 102] on button "Controleer" at bounding box center [183, 107] width 193 height 13
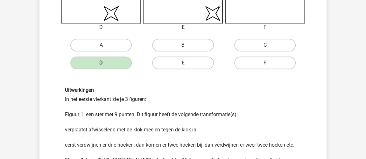
scroll to position [405, 0]
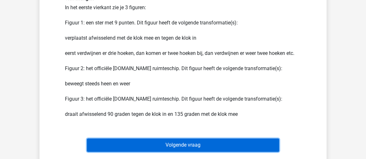
click at [191, 141] on button "Volgende vraag" at bounding box center [183, 145] width 193 height 13
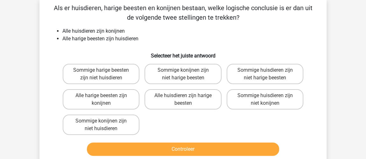
scroll to position [29, 0]
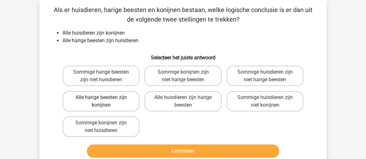
click at [129, 106] on label "Alle harige beesten zijn konijnen" at bounding box center [101, 101] width 77 height 20
click at [105, 102] on input "Alle harige beesten zijn konijnen" at bounding box center [103, 100] width 4 height 4
radio input "true"
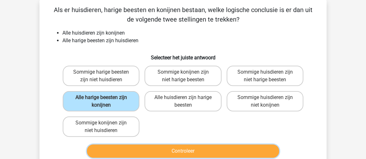
click at [150, 153] on button "Controleer" at bounding box center [183, 151] width 193 height 13
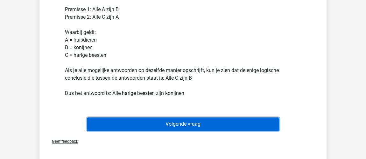
click at [182, 128] on button "Volgende vraag" at bounding box center [183, 124] width 193 height 13
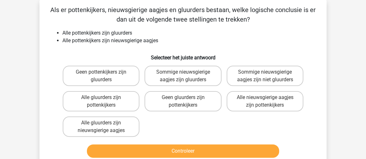
drag, startPoint x: 131, startPoint y: 128, endPoint x: 142, endPoint y: 120, distance: 13.4
click at [131, 128] on label "Alle gluurders zijn nieuwsgierige aagjes" at bounding box center [101, 127] width 77 height 20
click at [105, 127] on input "Alle gluurders zijn nieuwsgierige aagjes" at bounding box center [103, 125] width 4 height 4
radio input "true"
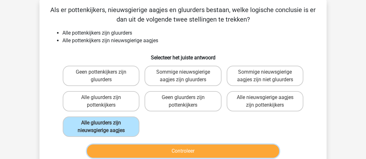
click at [209, 152] on button "Controleer" at bounding box center [183, 151] width 193 height 13
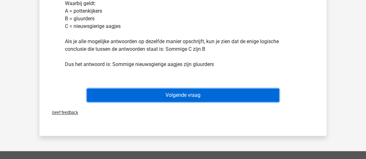
click at [201, 99] on button "Volgende vraag" at bounding box center [183, 95] width 193 height 13
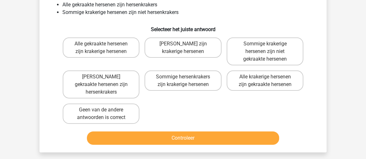
scroll to position [58, 0]
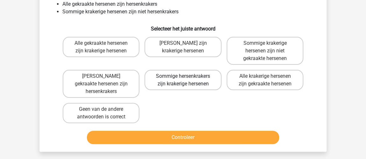
click at [206, 88] on label "Sommige hersenkrakers zijn krakerige hersenen" at bounding box center [182, 80] width 77 height 20
click at [187, 81] on input "Sommige hersenkrakers zijn krakerige hersenen" at bounding box center [185, 78] width 4 height 4
radio input "true"
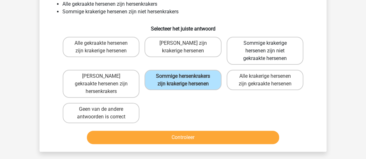
click at [291, 53] on label "Sommige krakerige hersenen zijn niet gekraakte hersenen" at bounding box center [265, 51] width 77 height 28
click at [269, 47] on input "Sommige krakerige hersenen zijn niet gekraakte hersenen" at bounding box center [267, 45] width 4 height 4
radio input "true"
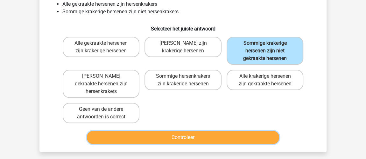
click at [231, 135] on button "Controleer" at bounding box center [183, 137] width 193 height 13
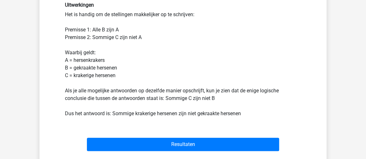
scroll to position [232, 0]
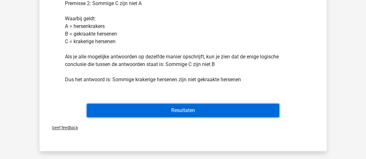
click at [240, 104] on button "Resultaten" at bounding box center [183, 110] width 193 height 13
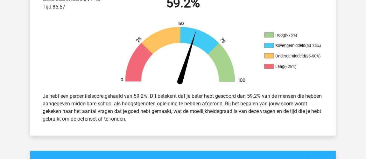
scroll to position [144, 0]
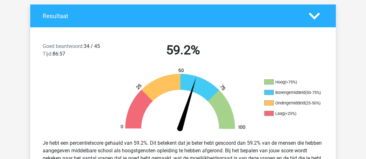
click at [314, 19] on icon at bounding box center [314, 16] width 11 height 11
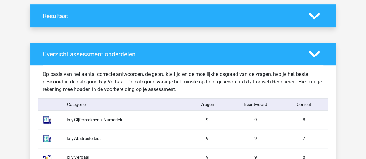
click at [314, 17] on polygon at bounding box center [314, 15] width 11 height 7
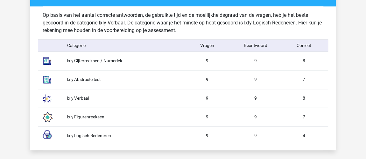
scroll to position [347, 0]
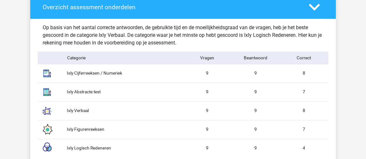
click at [79, 145] on div "Ixly Logisch Redeneren" at bounding box center [122, 148] width 121 height 7
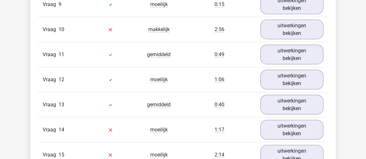
scroll to position [839, 0]
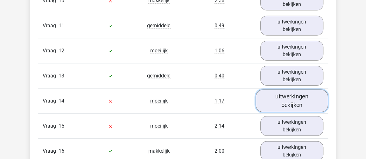
click at [302, 94] on link "uitwerkingen bekijken" at bounding box center [292, 101] width 73 height 23
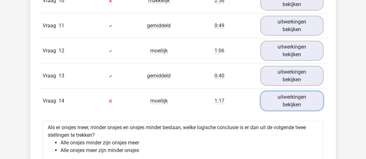
scroll to position [897, 0]
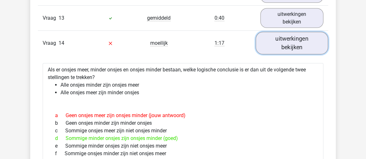
click at [297, 39] on link "uitwerkingen bekijken" at bounding box center [292, 43] width 73 height 23
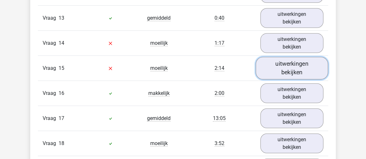
click at [301, 71] on link "uitwerkingen bekijken" at bounding box center [292, 68] width 73 height 23
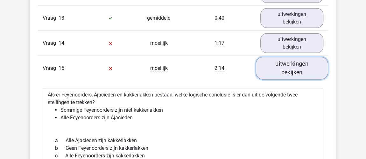
click at [301, 71] on link "uitwerkingen bekijken" at bounding box center [292, 68] width 73 height 23
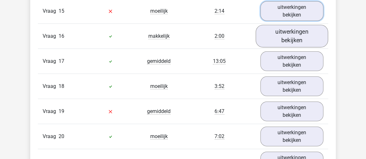
scroll to position [954, 0]
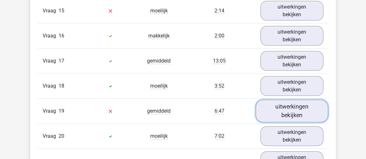
click at [292, 101] on link "uitwerkingen bekijken" at bounding box center [292, 111] width 73 height 23
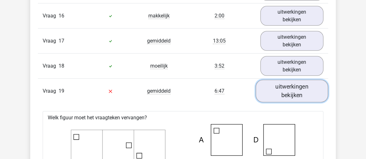
scroll to position [983, 0]
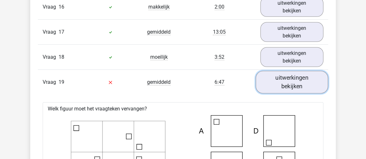
click at [292, 77] on link "uitwerkingen bekijken" at bounding box center [292, 82] width 73 height 23
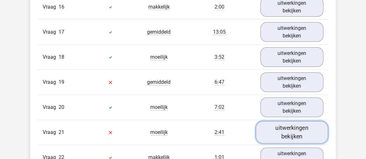
click at [286, 124] on link "uitwerkingen bekijken" at bounding box center [292, 133] width 73 height 23
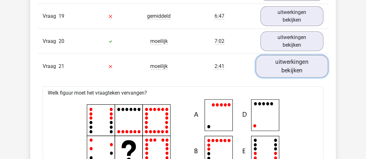
scroll to position [1070, 0]
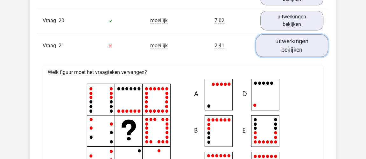
click at [287, 39] on link "uitwerkingen bekijken" at bounding box center [292, 46] width 73 height 23
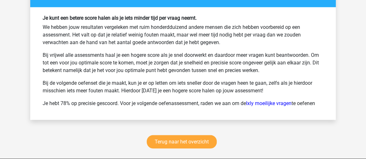
scroll to position [1967, 0]
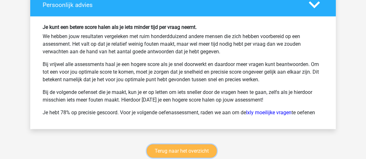
click at [188, 145] on link "Terug naar het overzicht" at bounding box center [182, 151] width 70 height 13
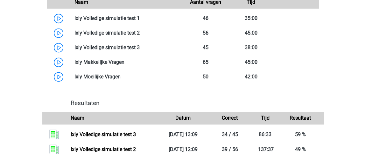
scroll to position [405, 0]
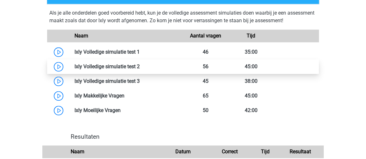
click at [140, 65] on link at bounding box center [140, 67] width 0 height 6
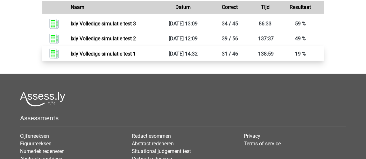
scroll to position [521, 0]
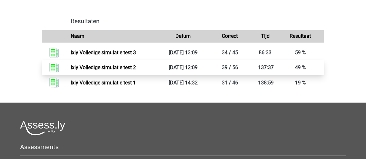
click at [125, 65] on link "Ixly Volledige simulatie test 2" at bounding box center [103, 68] width 65 height 6
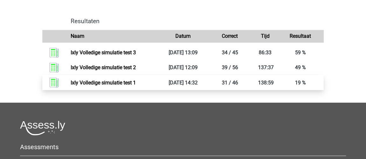
click at [132, 83] on link "Ixly Volledige simulatie test 1" at bounding box center [103, 83] width 65 height 6
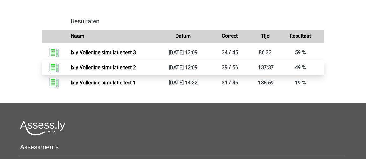
click at [136, 66] on link "Ixly Volledige simulatie test 2" at bounding box center [103, 68] width 65 height 6
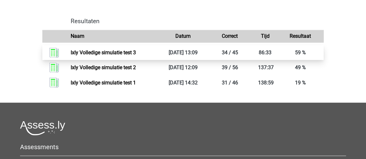
click at [136, 51] on link "Ixly Volledige simulatie test 3" at bounding box center [103, 53] width 65 height 6
click at [71, 50] on link "Ixly Volledige simulatie test 3" at bounding box center [103, 53] width 65 height 6
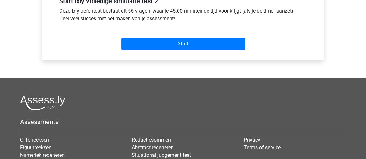
scroll to position [318, 0]
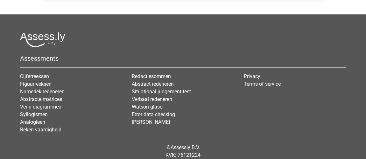
drag, startPoint x: 186, startPoint y: 106, endPoint x: 190, endPoint y: 105, distance: 4.2
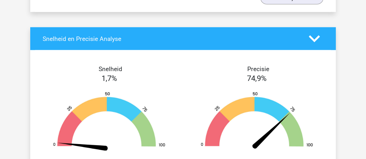
scroll to position [2025, 0]
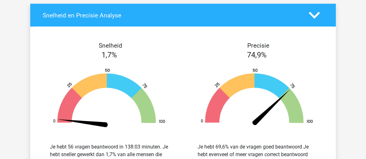
drag, startPoint x: 0, startPoint y: 0, endPoint x: 127, endPoint y: 64, distance: 141.7
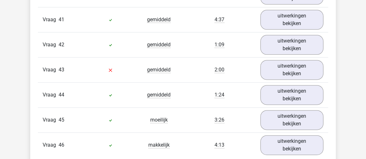
scroll to position [1826, 0]
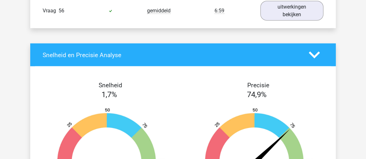
scroll to position [2038, 0]
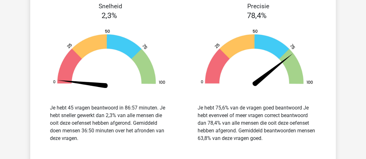
scroll to position [1780, 0]
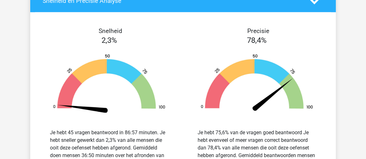
scroll to position [1733, 0]
